Goal: Task Accomplishment & Management: Manage account settings

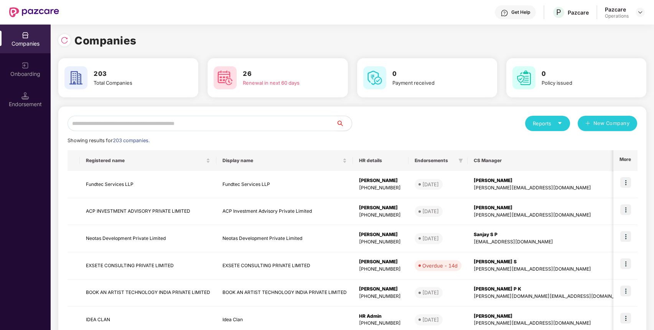
click at [297, 125] on input "text" at bounding box center [202, 123] width 269 height 15
paste input "**********"
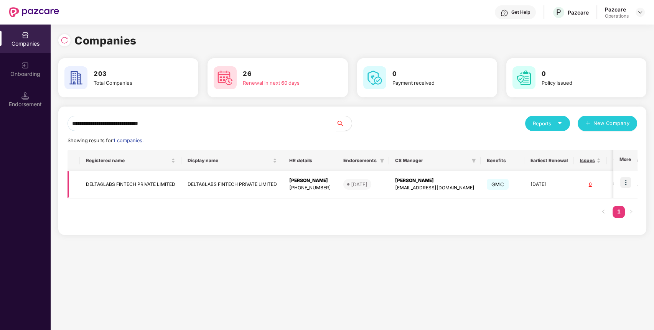
type input "**********"
click at [178, 180] on tr "DELTA6LABS FINTECH PRIVATE LIMITED DELTA6LABS FINTECH PRIVATE LIMITED [PERSON_N…" at bounding box center [375, 184] width 614 height 27
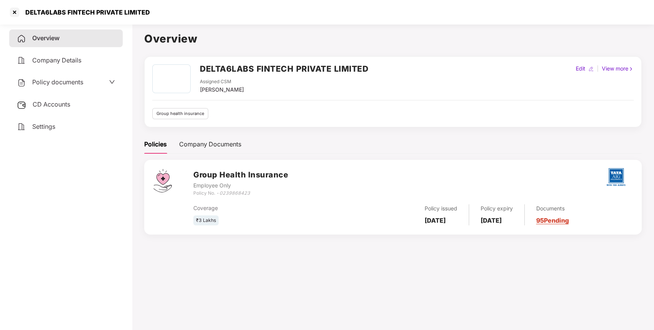
click at [67, 83] on span "Policy documents" at bounding box center [57, 82] width 51 height 8
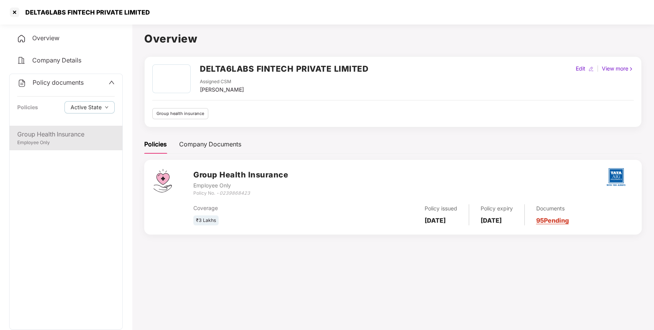
click at [88, 142] on div "Employee Only" at bounding box center [65, 142] width 97 height 7
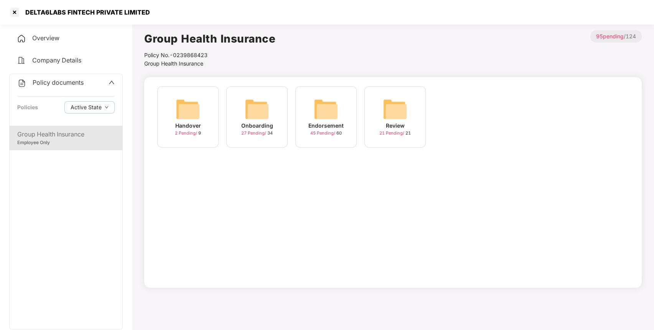
click at [331, 103] on img at bounding box center [326, 109] width 25 height 25
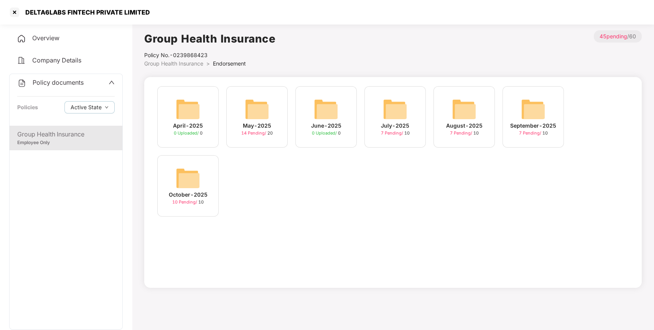
click at [192, 191] on div "October-2025" at bounding box center [188, 195] width 39 height 8
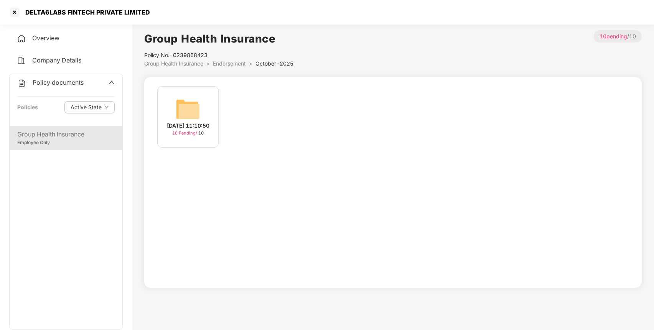
click at [190, 104] on img at bounding box center [188, 109] width 25 height 25
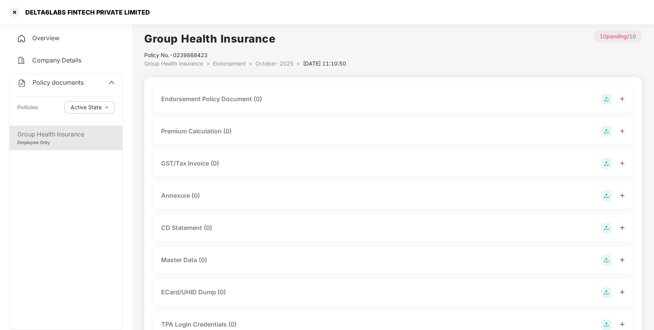
click at [607, 101] on img at bounding box center [606, 99] width 11 height 11
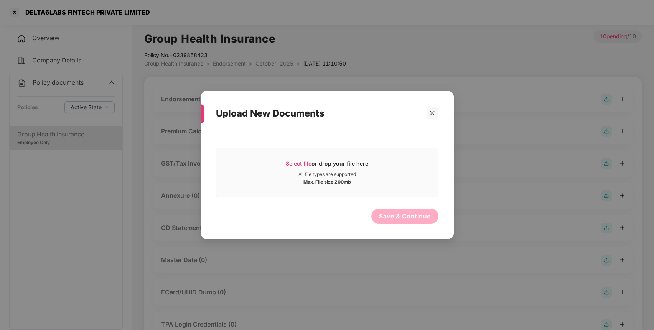
click at [359, 169] on div "Select file or drop your file here" at bounding box center [327, 166] width 82 height 12
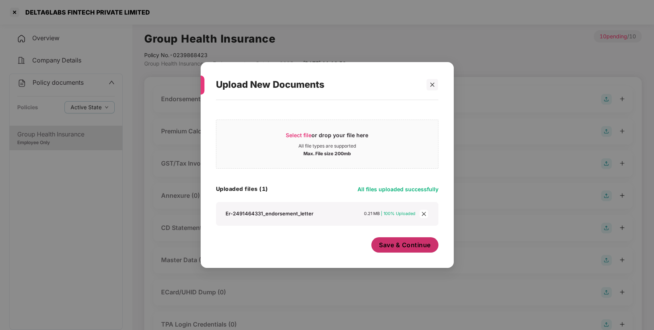
click at [410, 242] on span "Save & Continue" at bounding box center [405, 245] width 52 height 8
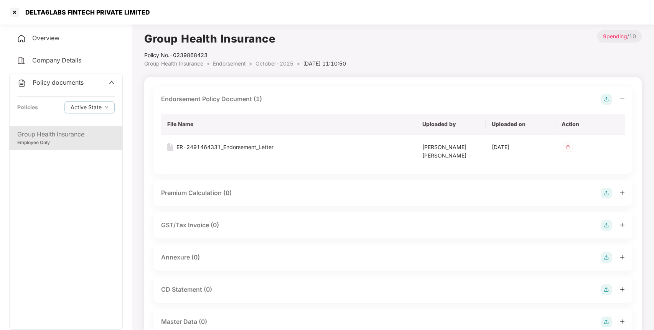
click at [605, 257] on img at bounding box center [606, 257] width 11 height 11
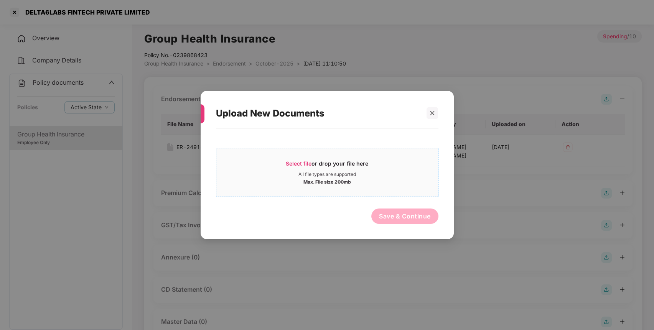
click at [297, 156] on span "Select file or drop your file here All file types are supported Max. File size …" at bounding box center [327, 172] width 222 height 37
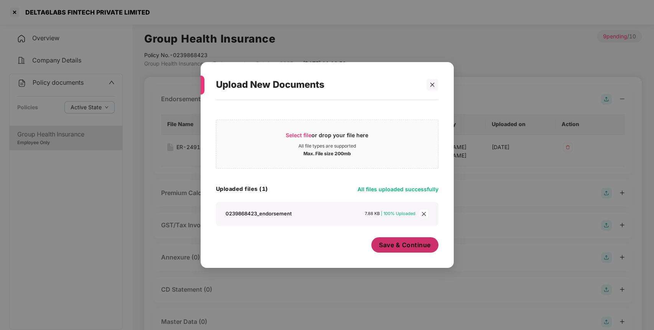
click at [418, 249] on span "Save & Continue" at bounding box center [405, 245] width 52 height 8
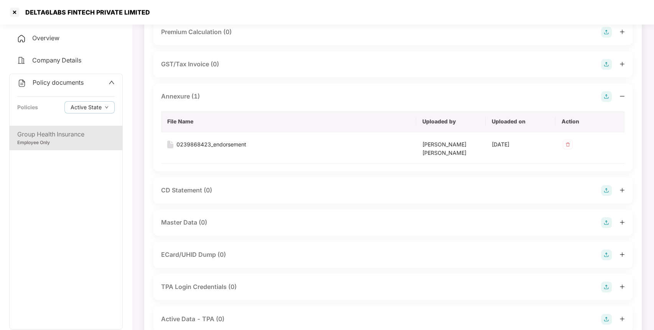
scroll to position [220, 0]
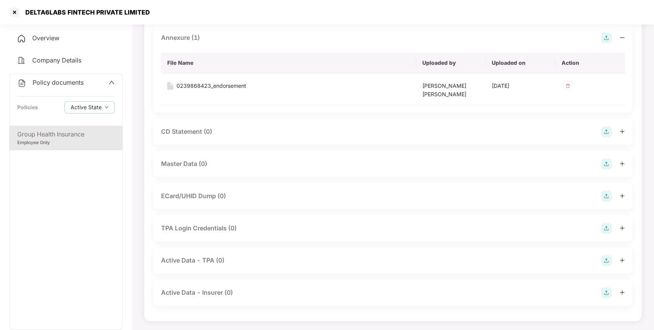
click at [608, 165] on img at bounding box center [606, 164] width 11 height 11
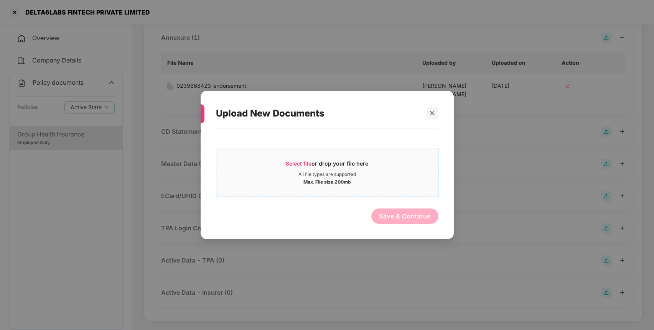
click at [380, 173] on div "All file types are supported" at bounding box center [327, 174] width 222 height 6
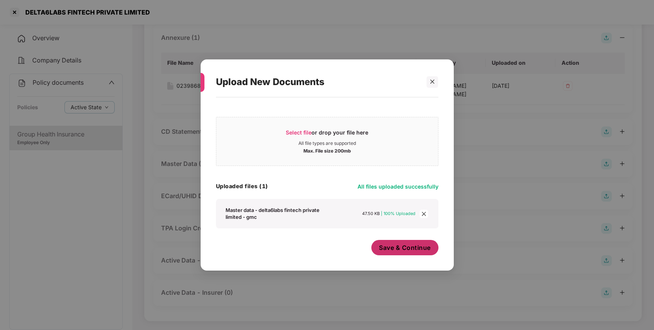
click at [402, 247] on span "Save & Continue" at bounding box center [405, 248] width 52 height 8
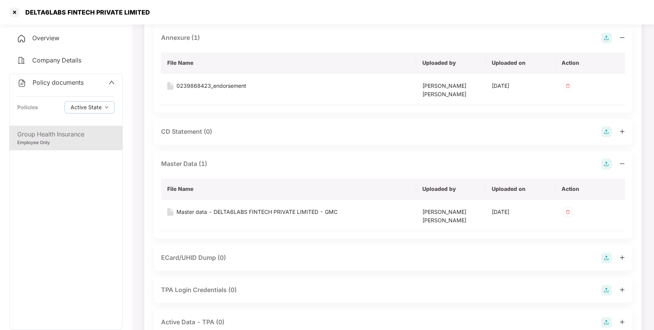
click at [52, 84] on span "Policy documents" at bounding box center [58, 83] width 51 height 8
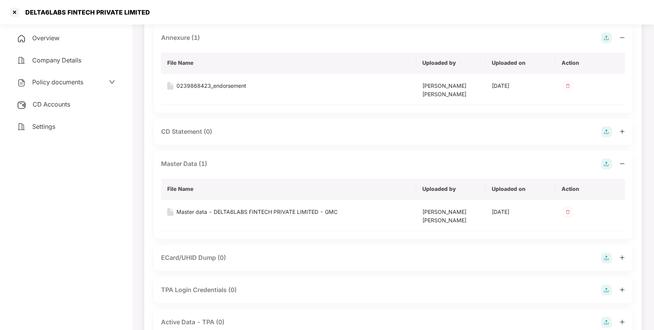
click at [52, 109] on div "CD Accounts" at bounding box center [66, 105] width 114 height 18
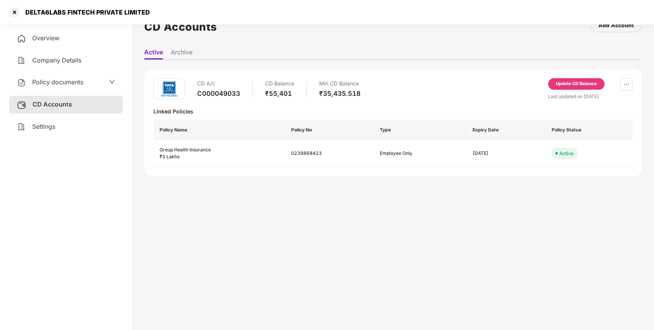
click at [557, 84] on div "Update CD Balance" at bounding box center [576, 84] width 41 height 7
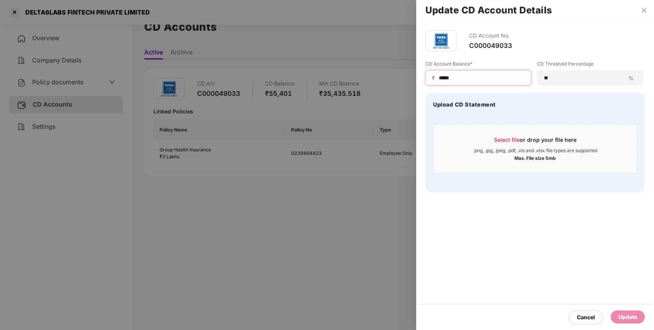
click at [471, 76] on input "*****" at bounding box center [481, 78] width 87 height 8
type input "*"
type input "*****"
click at [638, 318] on div "Update" at bounding box center [628, 317] width 34 height 13
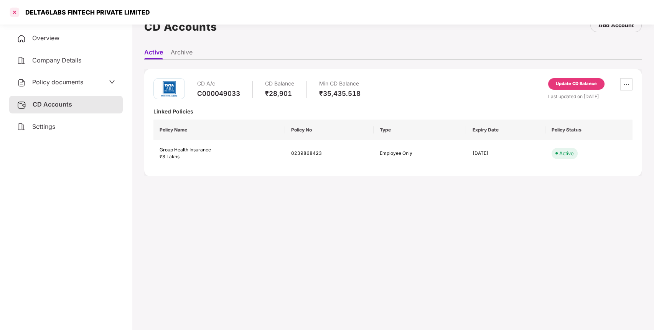
click at [15, 12] on div at bounding box center [14, 12] width 12 height 12
